Goal: Transaction & Acquisition: Obtain resource

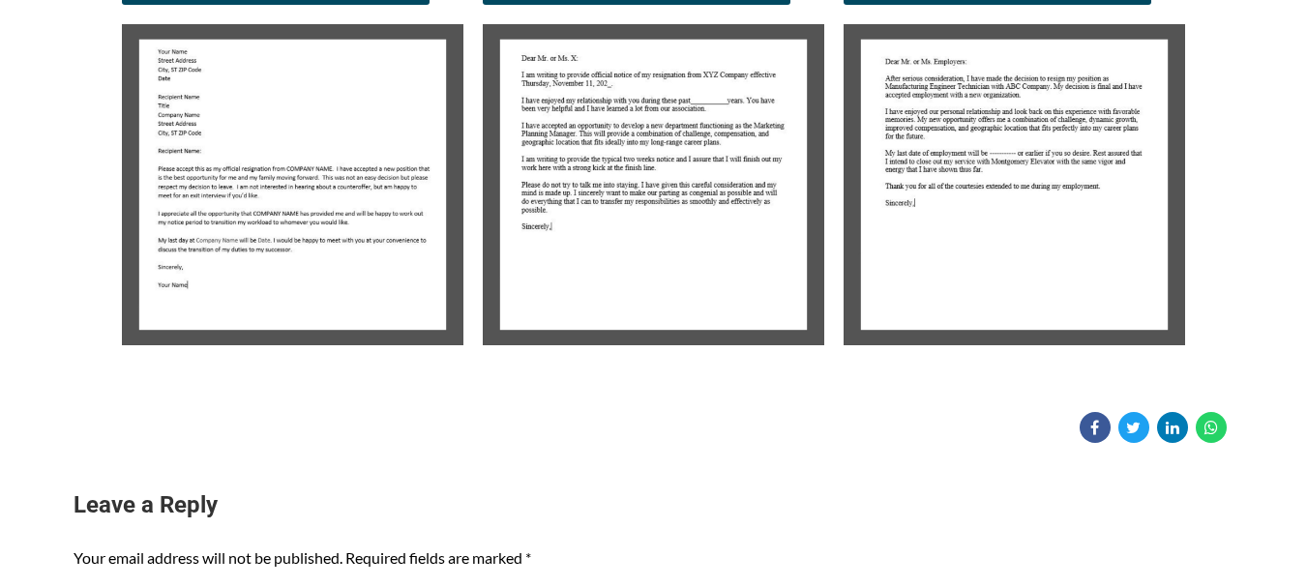
scroll to position [479, 0]
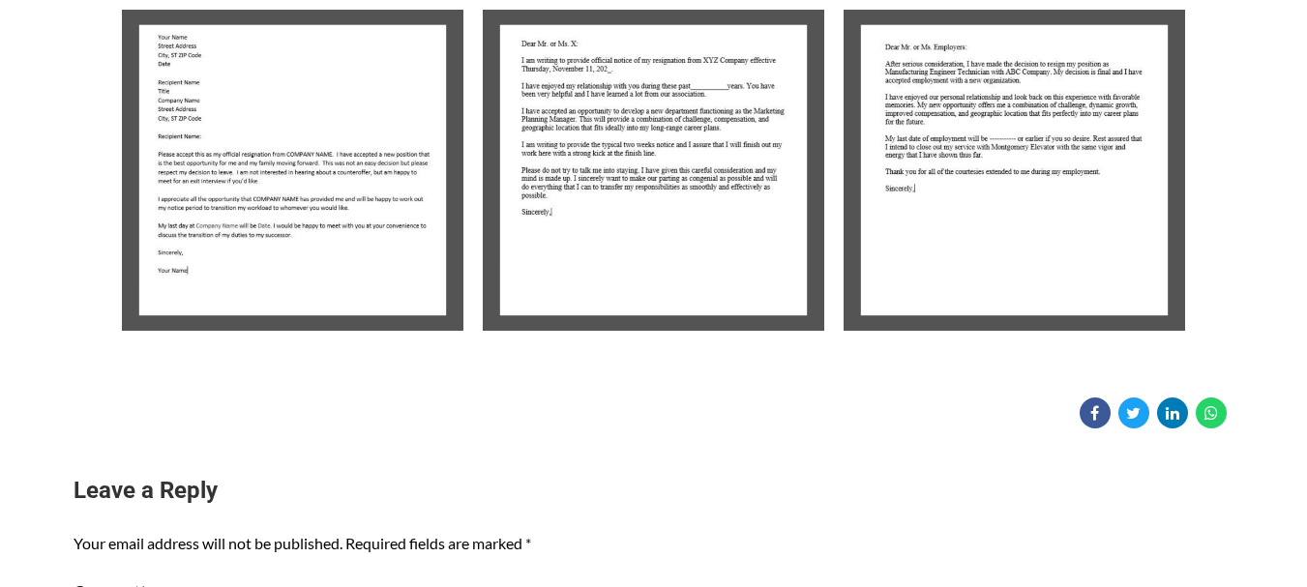
click at [888, 334] on div "Download Sample Resignation Letter #3" at bounding box center [1014, 142] width 361 height 398
click at [335, 253] on img at bounding box center [293, 170] width 342 height 321
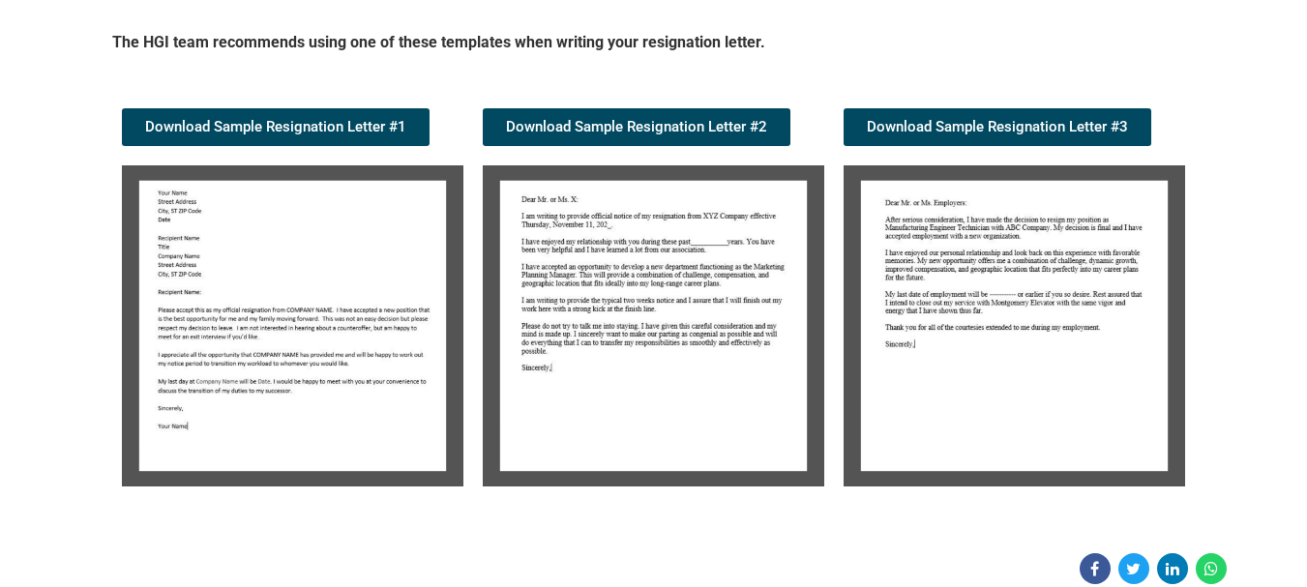
scroll to position [327, 0]
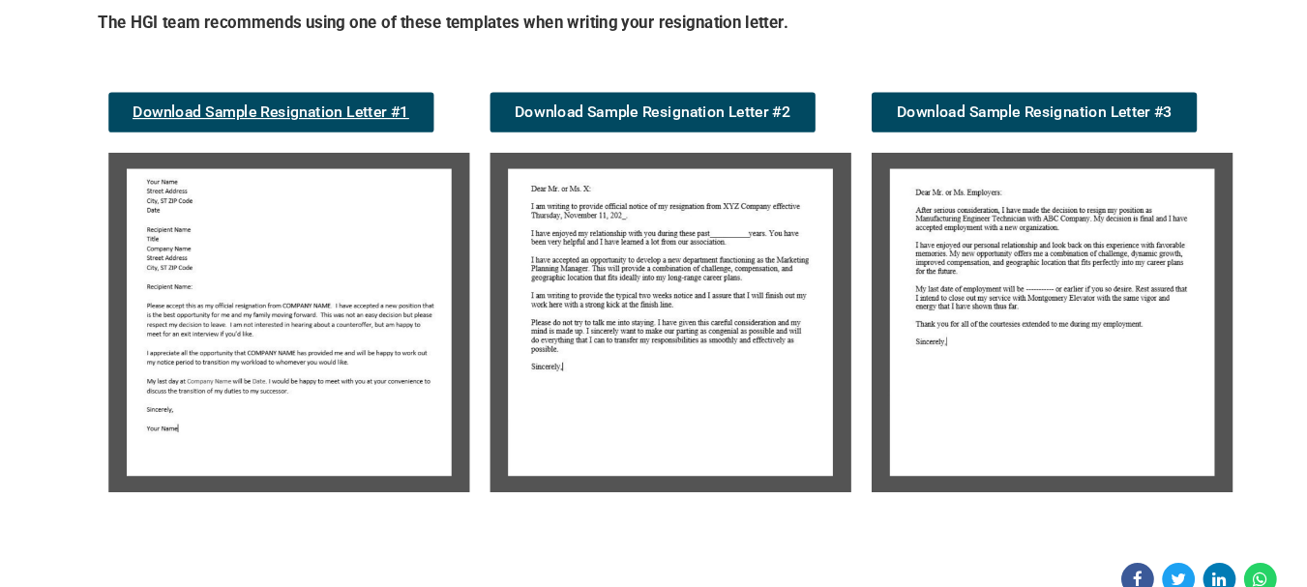
click at [298, 128] on span "Download Sample Resignation Letter #1" at bounding box center [275, 123] width 261 height 15
click at [242, 123] on span "Download Sample Resignation Letter #1" at bounding box center [275, 123] width 261 height 15
click at [315, 410] on img at bounding box center [293, 322] width 342 height 321
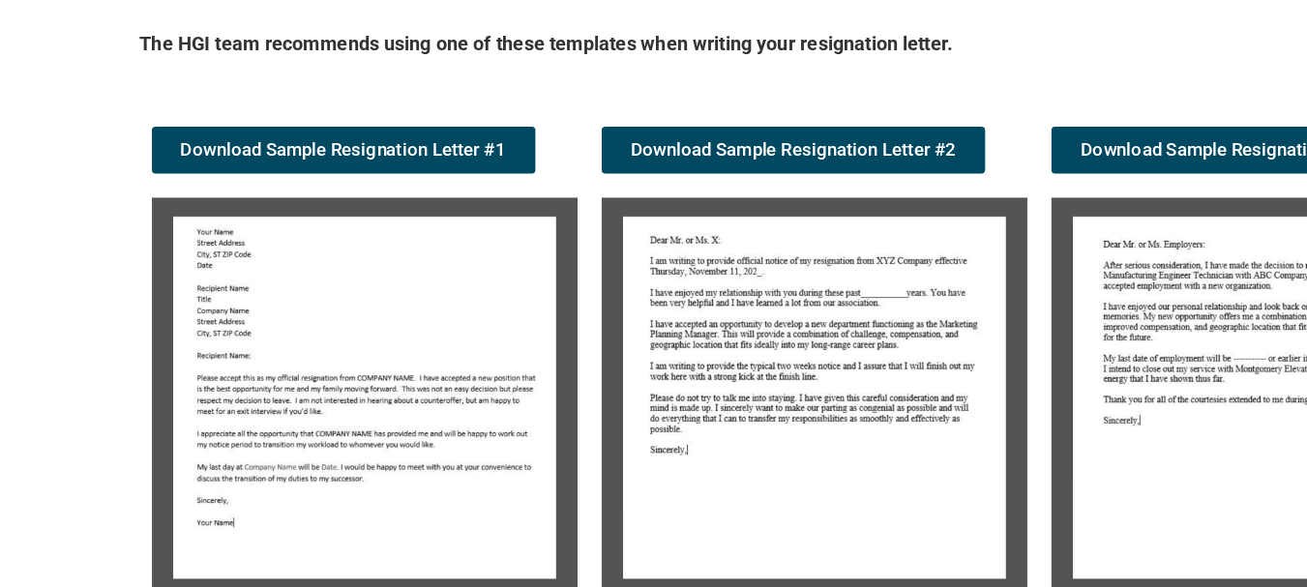
click at [979, 192] on img at bounding box center [1015, 322] width 342 height 321
click at [1026, 137] on link "Download Sample Resignation Letter #3" at bounding box center [998, 123] width 308 height 38
